Goal: Transaction & Acquisition: Purchase product/service

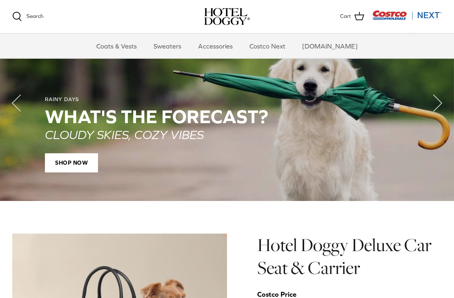
scroll to position [584, 0]
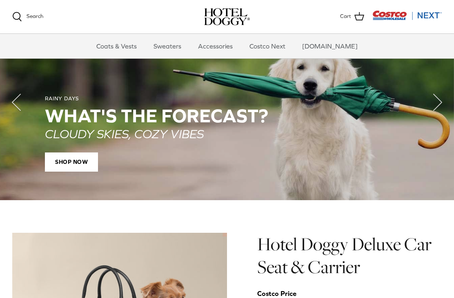
click at [421, 196] on div "RAINY DAYS WHAT'S THE Forecast? CLOUDY SKIES, COZY VIBES SHOP NOW" at bounding box center [226, 133] width 421 height 133
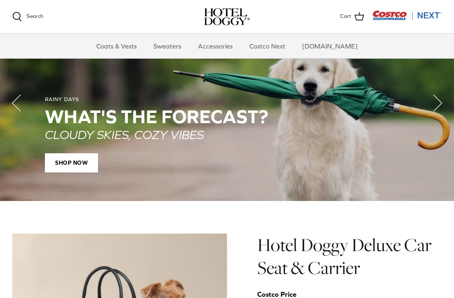
scroll to position [583, 0]
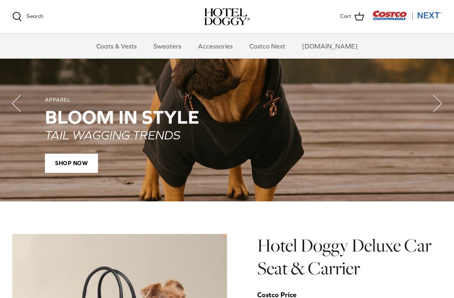
click at [234, 49] on link "Accessories" at bounding box center [215, 46] width 49 height 24
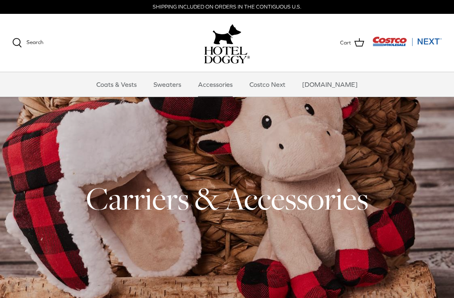
click at [33, 43] on span "Search" at bounding box center [35, 42] width 17 height 6
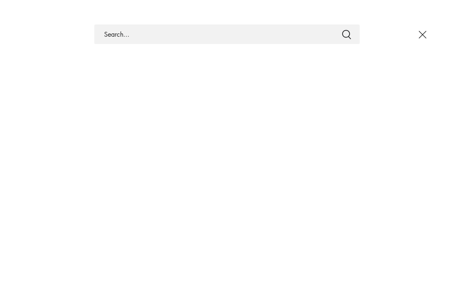
click at [172, 34] on input "Search Store" at bounding box center [226, 34] width 265 height 20
type input "Thunder vests"
click at [346, 34] on button "Submit" at bounding box center [347, 34] width 10 height 11
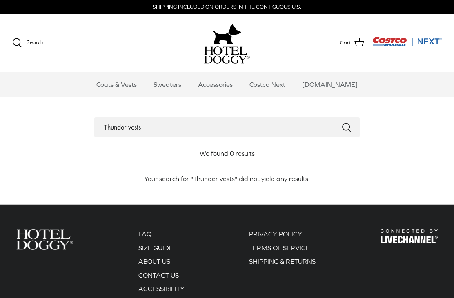
click at [200, 133] on input "Thunder vests" at bounding box center [226, 128] width 265 height 20
type input "T"
type input "Calming vests"
click at [346, 127] on button "Submit" at bounding box center [347, 127] width 10 height 11
click at [20, 42] on icon at bounding box center [17, 42] width 9 height 9
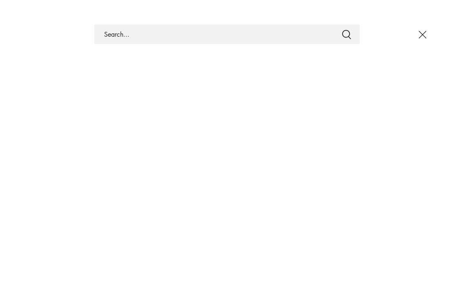
click at [221, 33] on input "Search Store" at bounding box center [226, 34] width 265 height 20
type input "Thunder vests"
click at [346, 34] on button "Submit" at bounding box center [347, 34] width 10 height 11
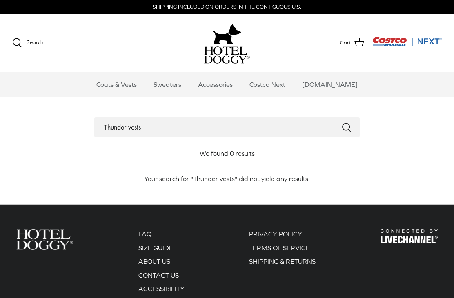
click at [135, 84] on link "Coats & Vests" at bounding box center [116, 84] width 55 height 24
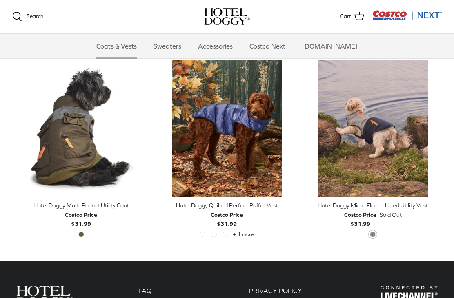
scroll to position [1377, 0]
